Goal: Information Seeking & Learning: Learn about a topic

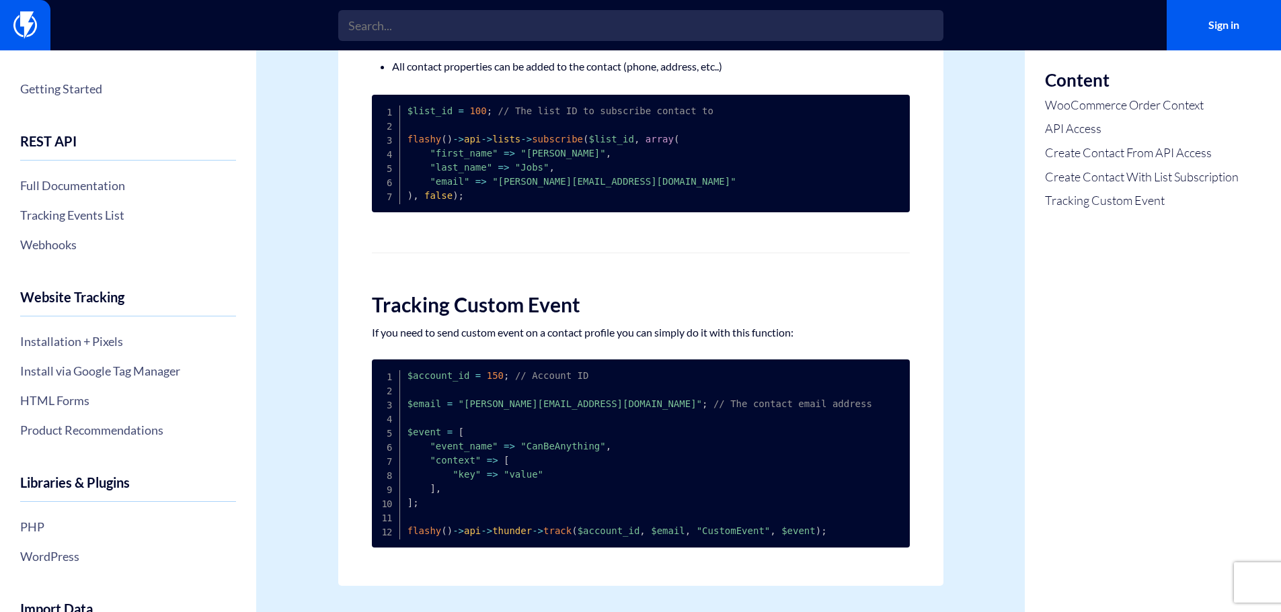
scroll to position [1019, 0]
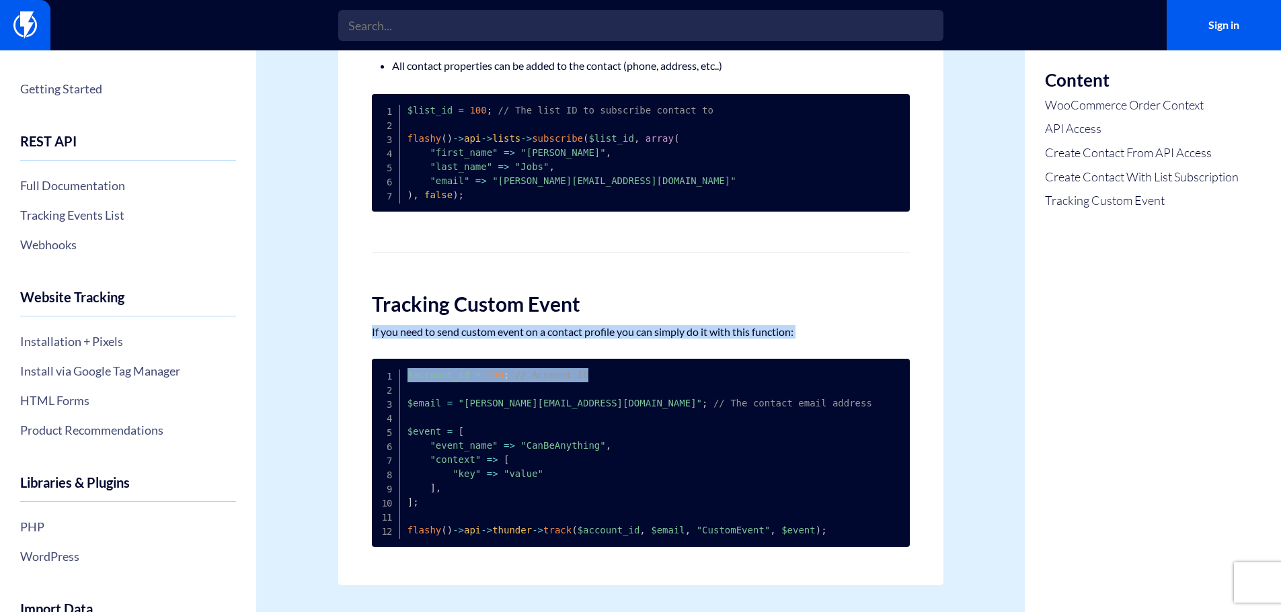
drag, startPoint x: 370, startPoint y: 329, endPoint x: 861, endPoint y: 342, distance: 491.6
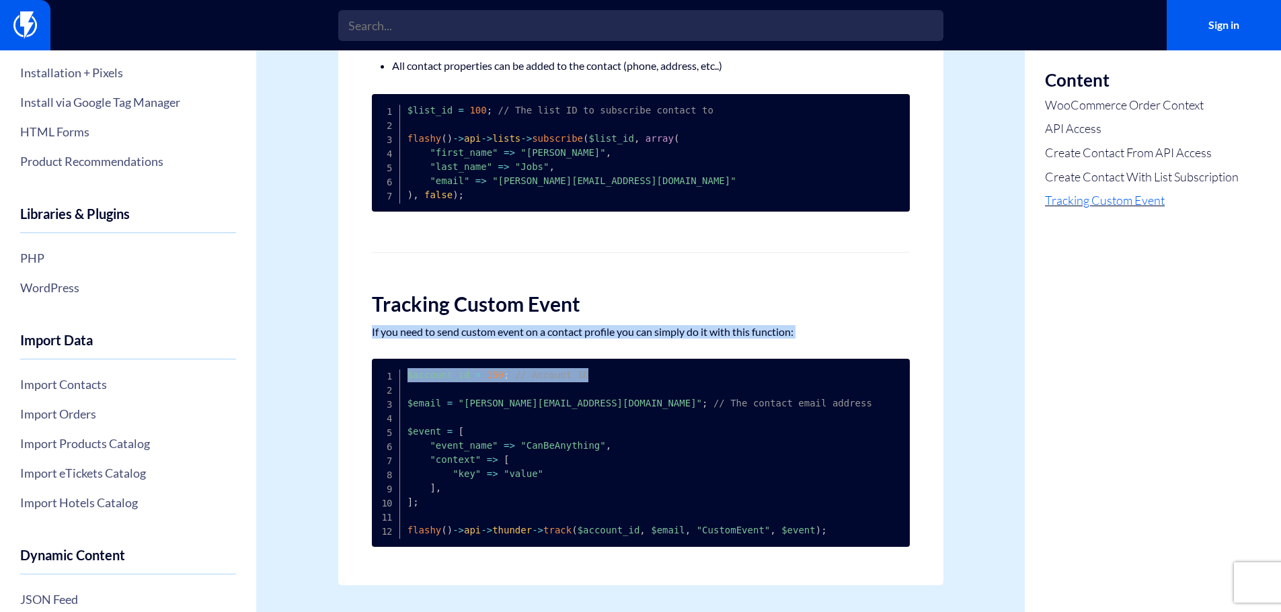
click at [1090, 198] on link "Tracking Custom Event" at bounding box center [1142, 200] width 194 height 17
click at [545, 368] on pre "$account_id = 150 ; // Account ID $email = "steve@apple.com" ; // The contact e…" at bounding box center [641, 453] width 538 height 188
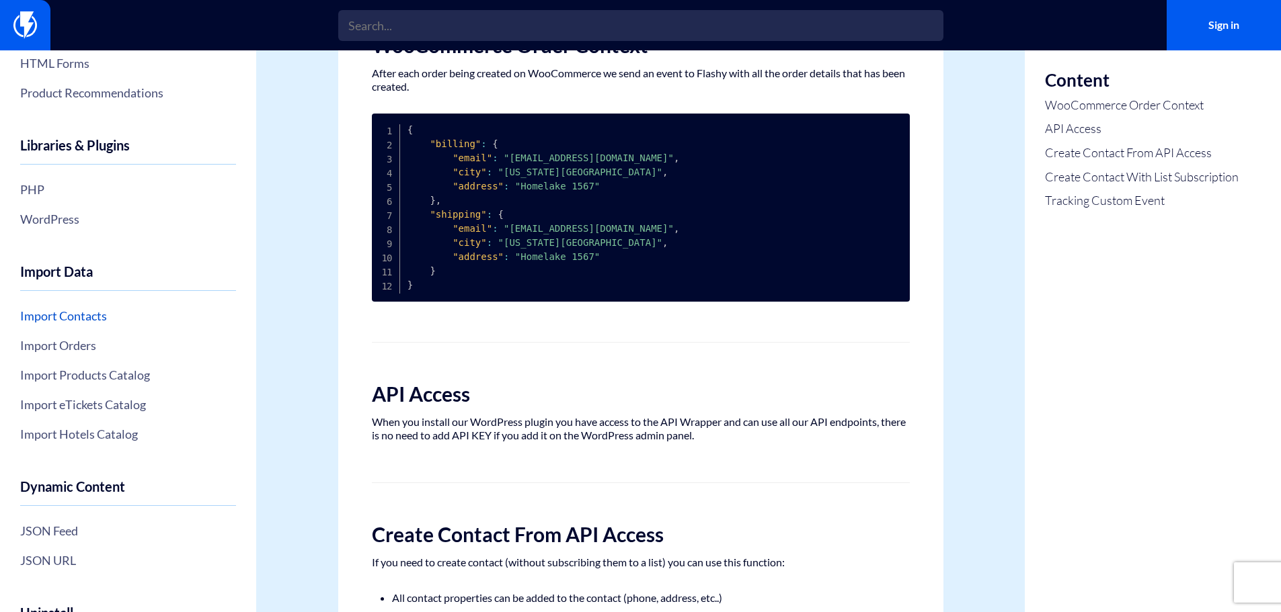
scroll to position [421, 0]
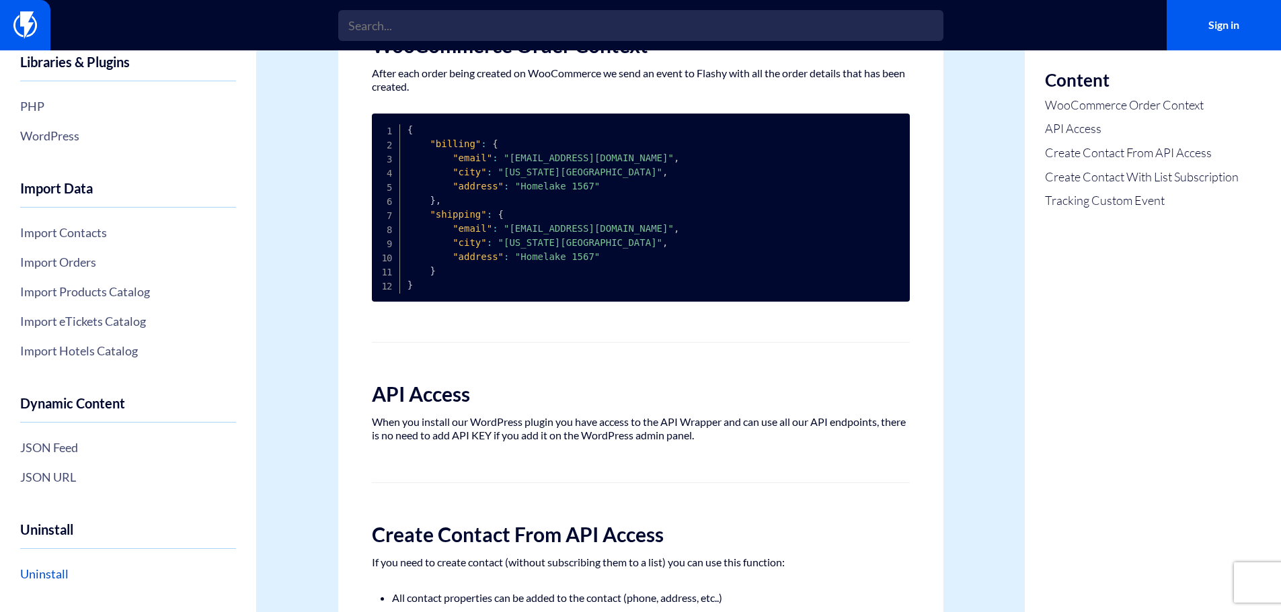
click at [41, 577] on link "Uninstall" at bounding box center [128, 574] width 216 height 23
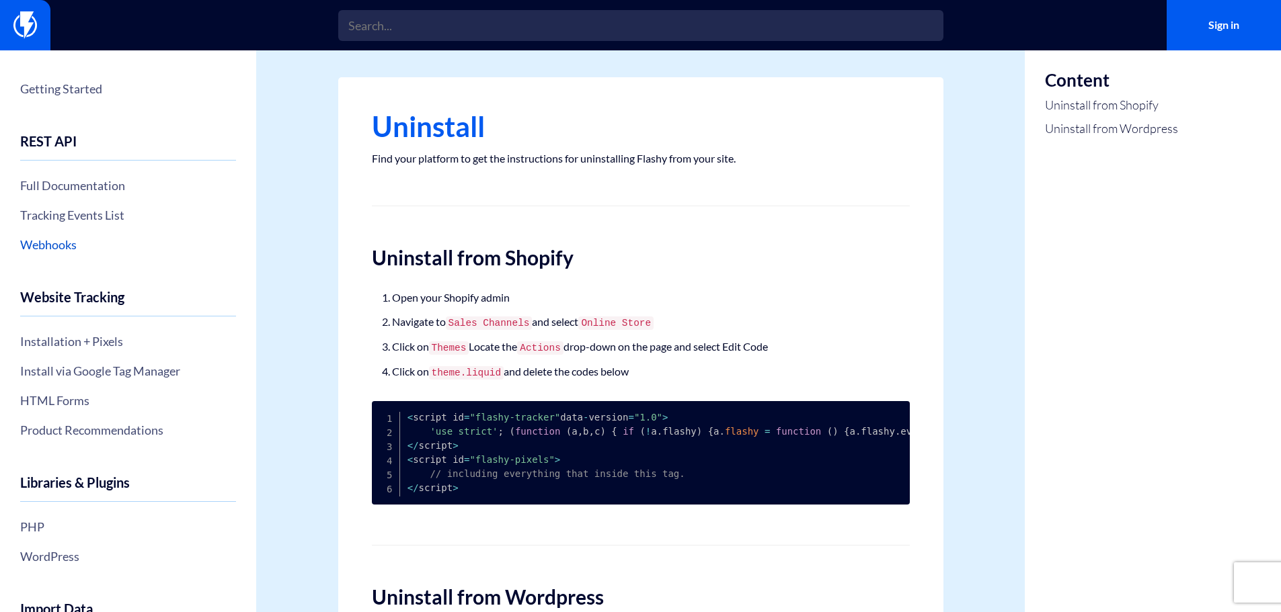
click at [53, 245] on link "Webhooks" at bounding box center [128, 244] width 216 height 23
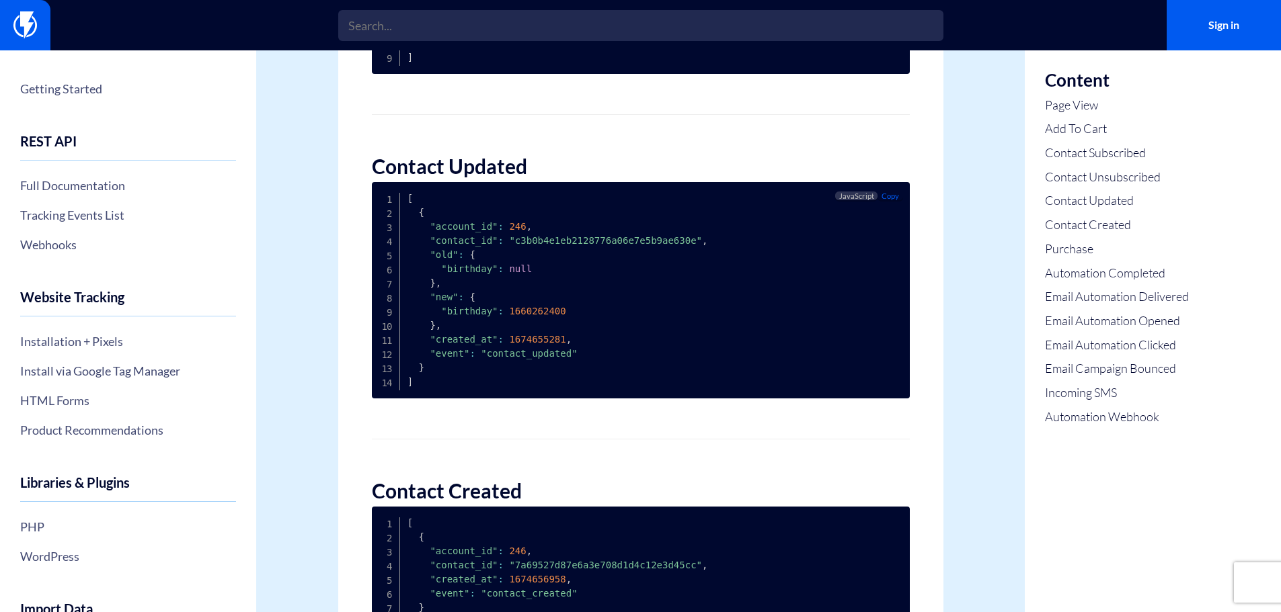
scroll to position [1613, 0]
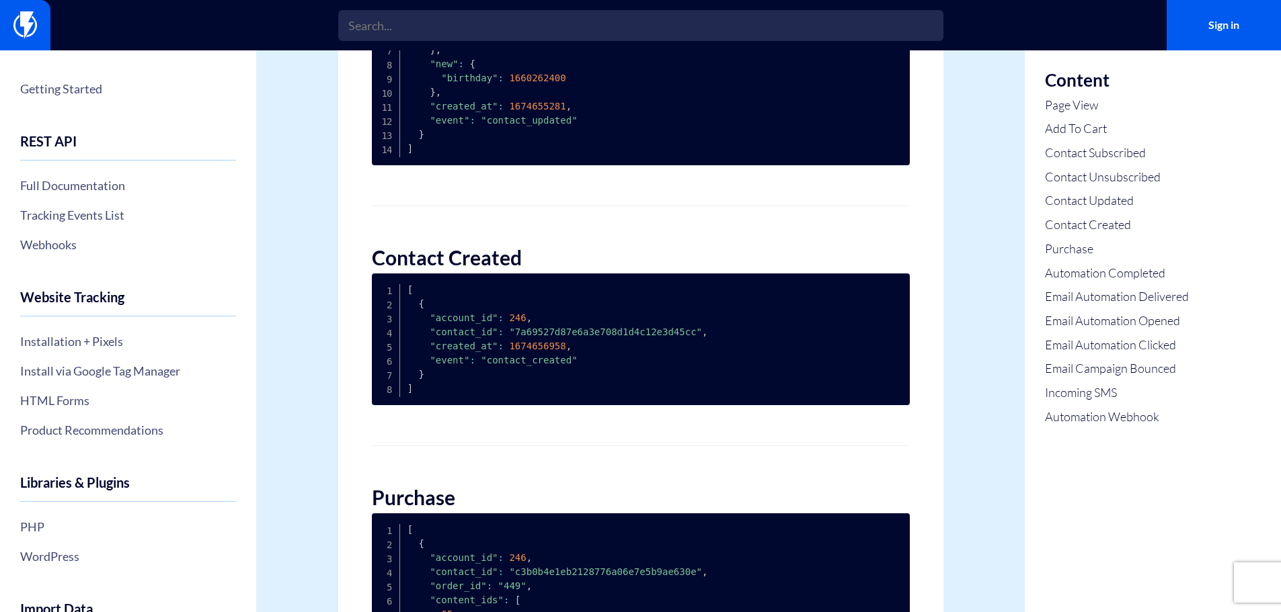
scroll to position [1748, 0]
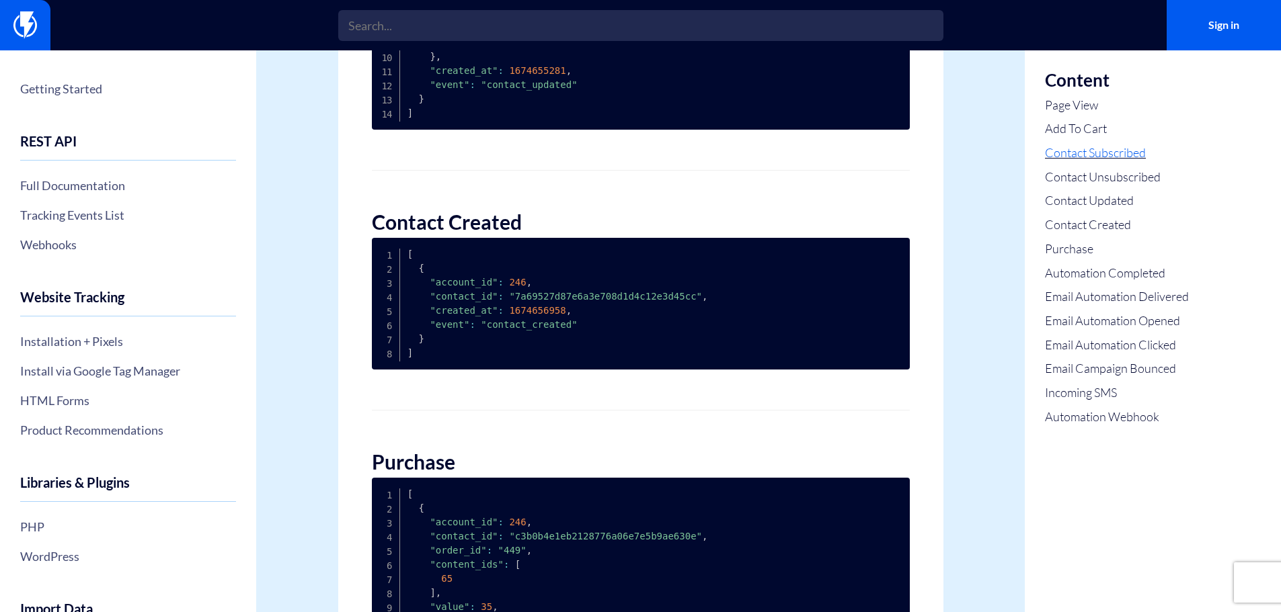
click at [1066, 151] on link "Contact Subscribed" at bounding box center [1117, 153] width 144 height 17
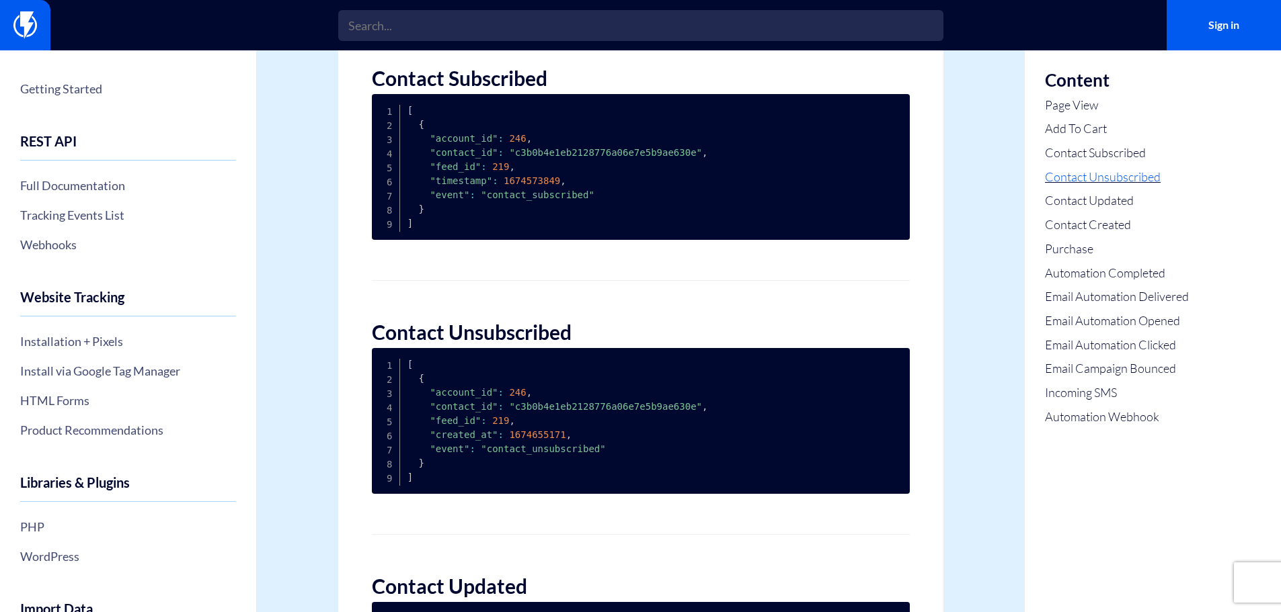
click at [1076, 173] on link "Contact Unsubscribed" at bounding box center [1117, 177] width 144 height 17
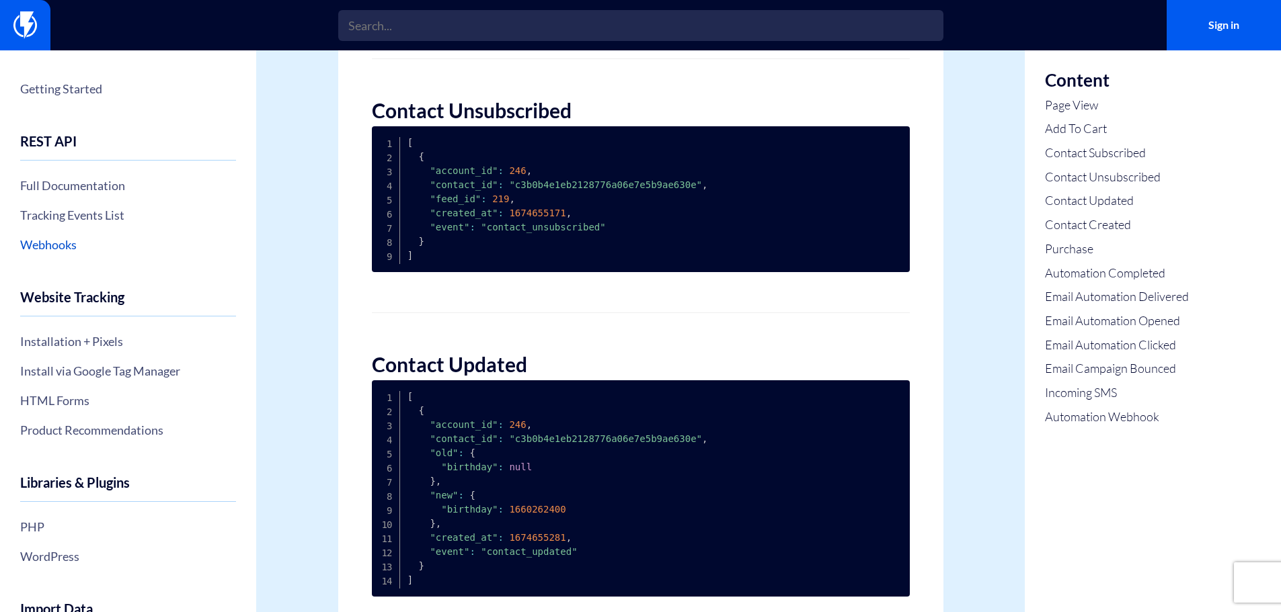
scroll to position [1313, 0]
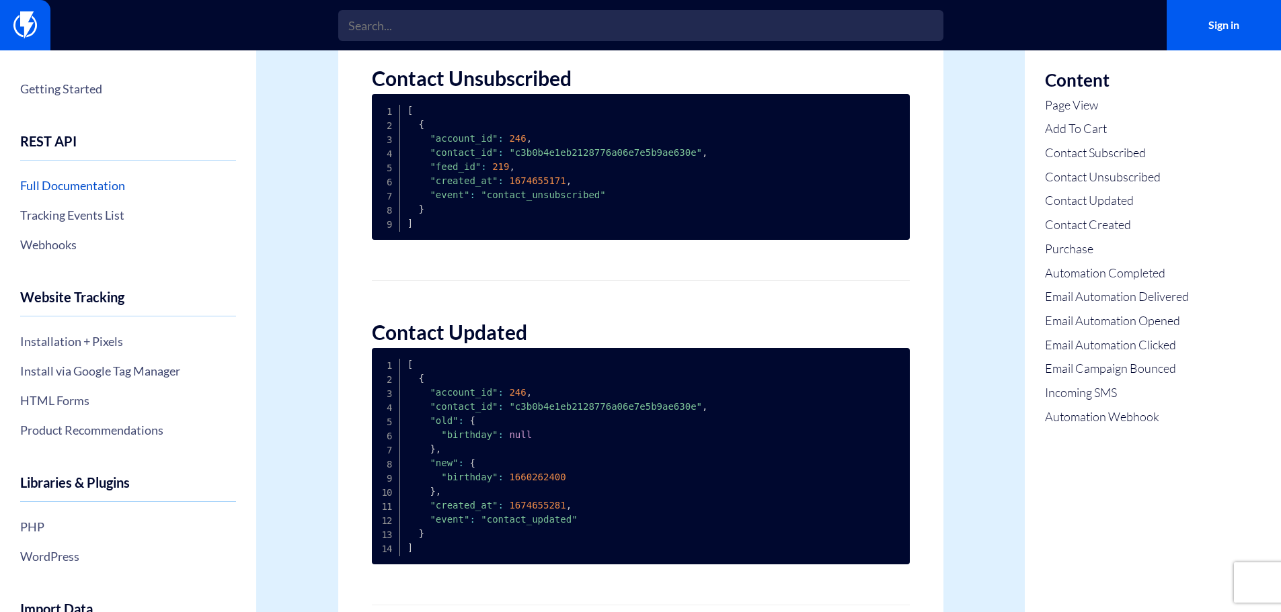
click at [93, 189] on link "Full Documentation" at bounding box center [128, 185] width 216 height 23
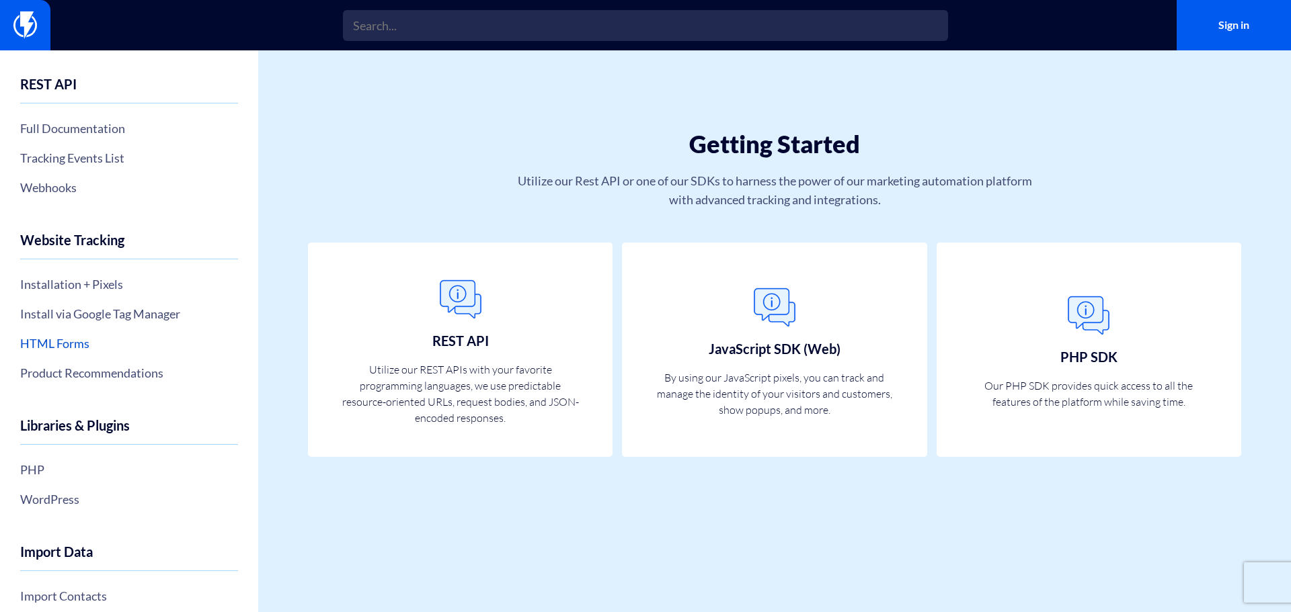
scroll to position [202, 0]
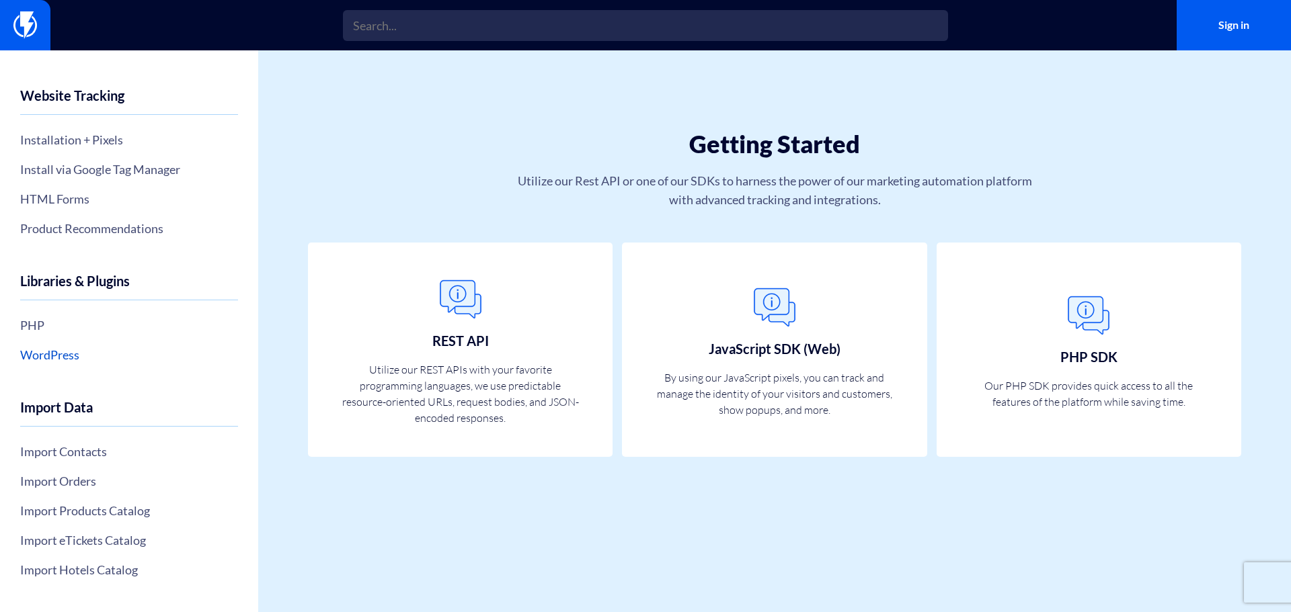
click at [181, 352] on link "WordPress" at bounding box center [129, 355] width 218 height 23
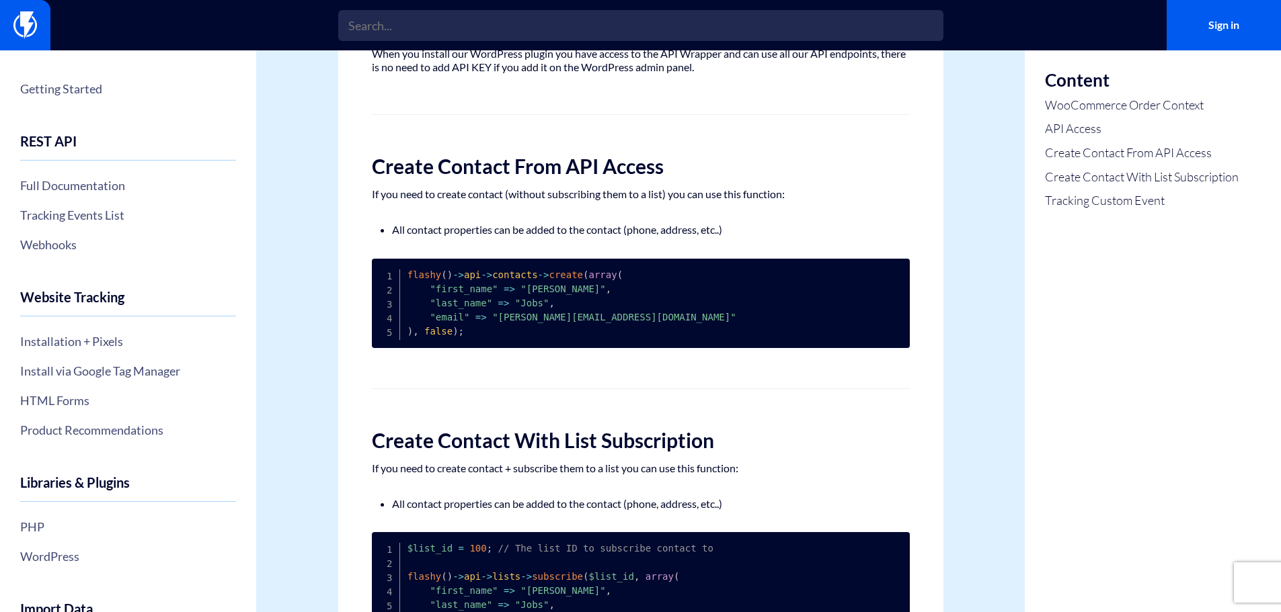
scroll to position [605, 0]
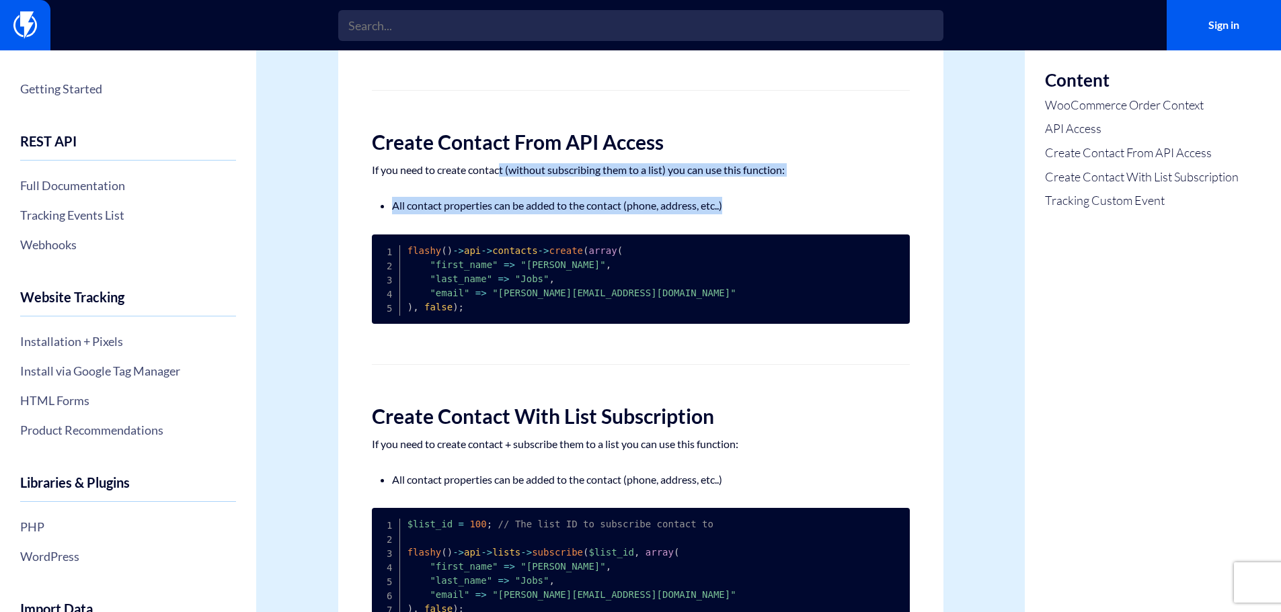
drag, startPoint x: 501, startPoint y: 170, endPoint x: 793, endPoint y: 181, distance: 292.6
click at [793, 181] on div "WordPress When you use wordpress with our without woocommerce we few interestin…" at bounding box center [640, 235] width 605 height 1527
click at [795, 175] on p "If you need to create contact (without subscribing them to a list) you can use …" at bounding box center [641, 169] width 538 height 13
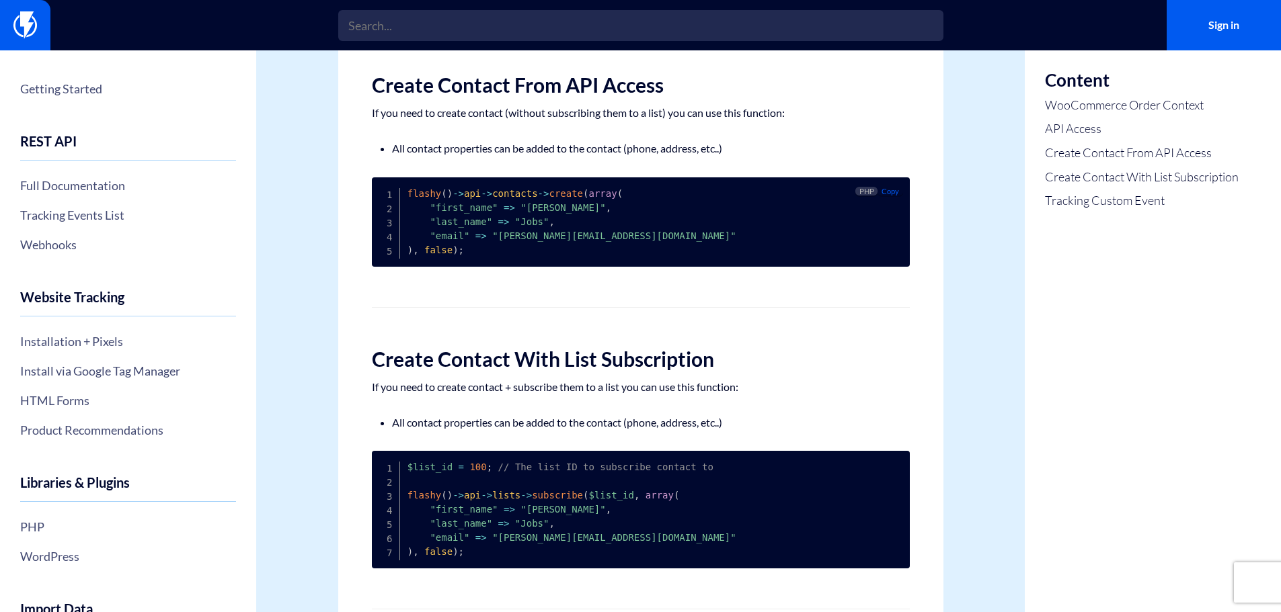
scroll to position [874, 0]
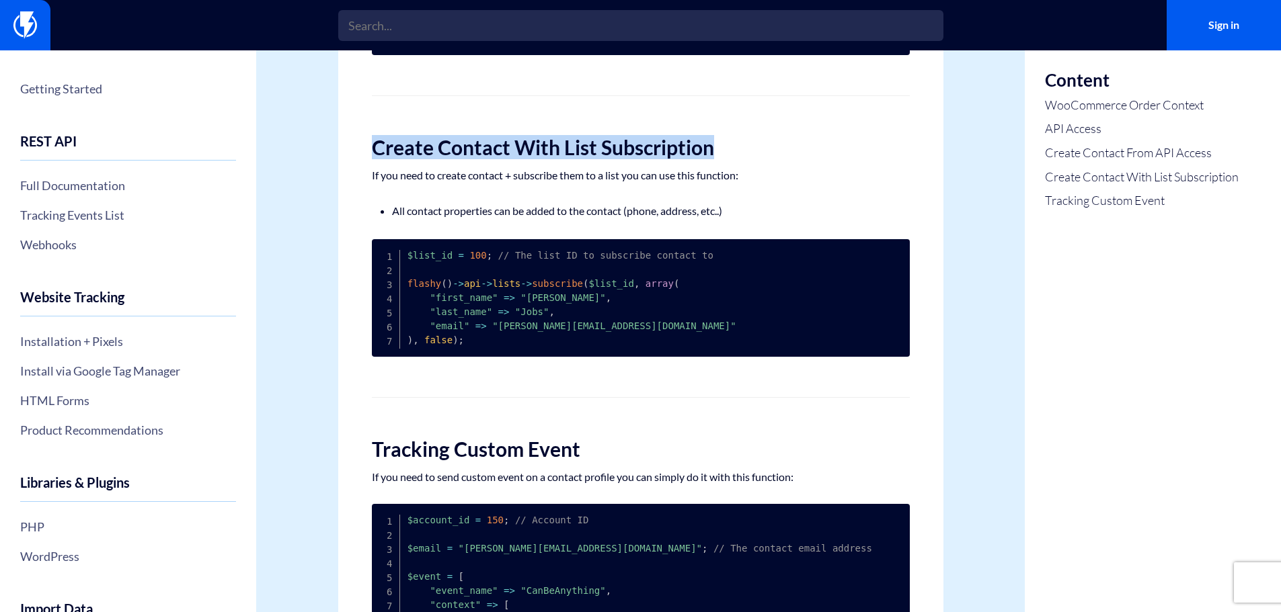
drag, startPoint x: 367, startPoint y: 156, endPoint x: 756, endPoint y: 159, distance: 389.3
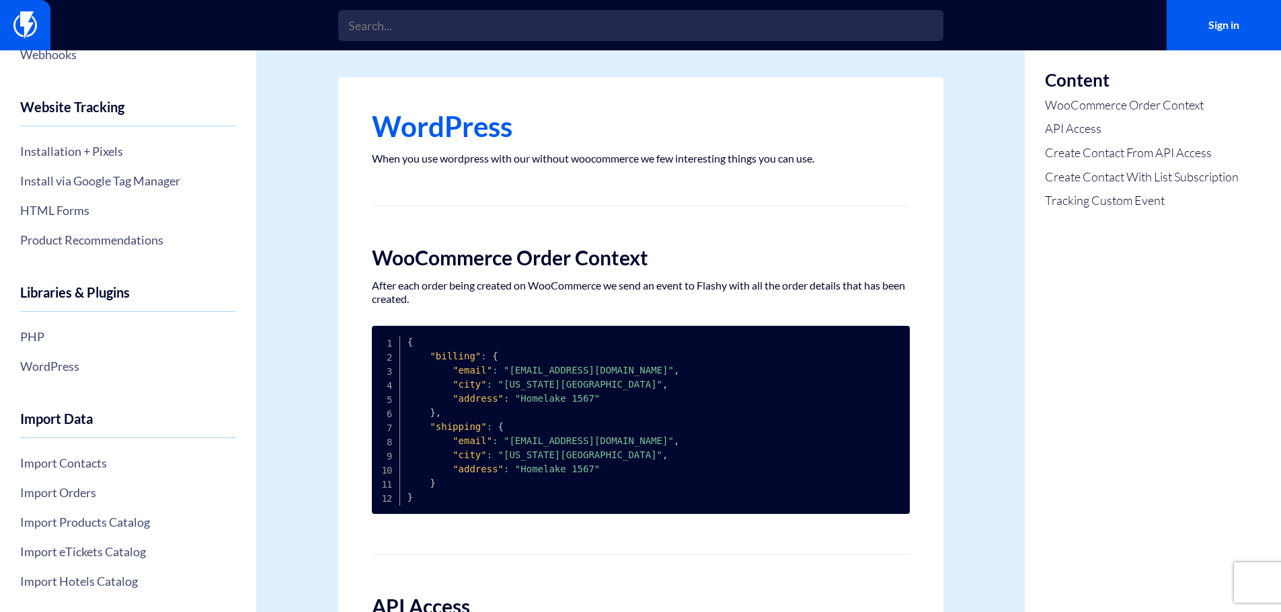
scroll to position [152, 0]
